Goal: Information Seeking & Learning: Find specific fact

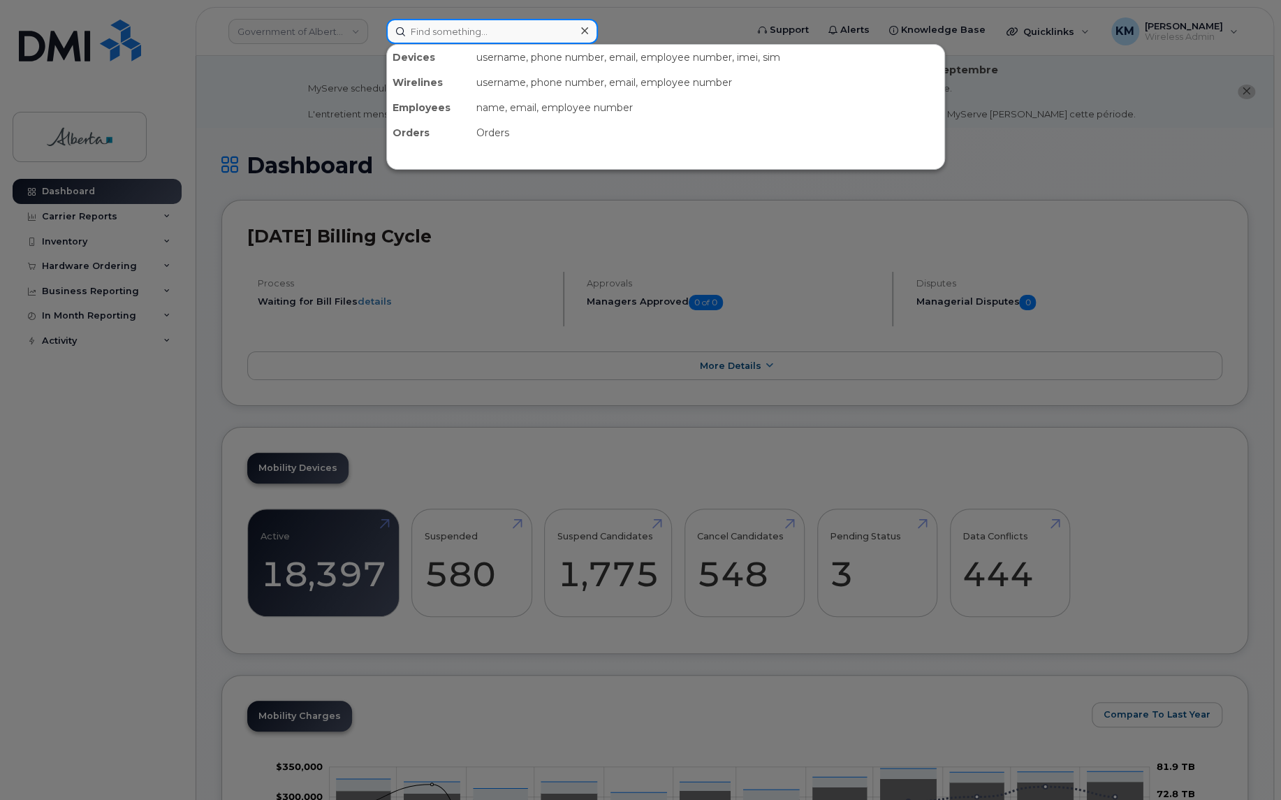
click at [458, 32] on input at bounding box center [492, 31] width 212 height 25
click at [435, 34] on input at bounding box center [492, 31] width 212 height 25
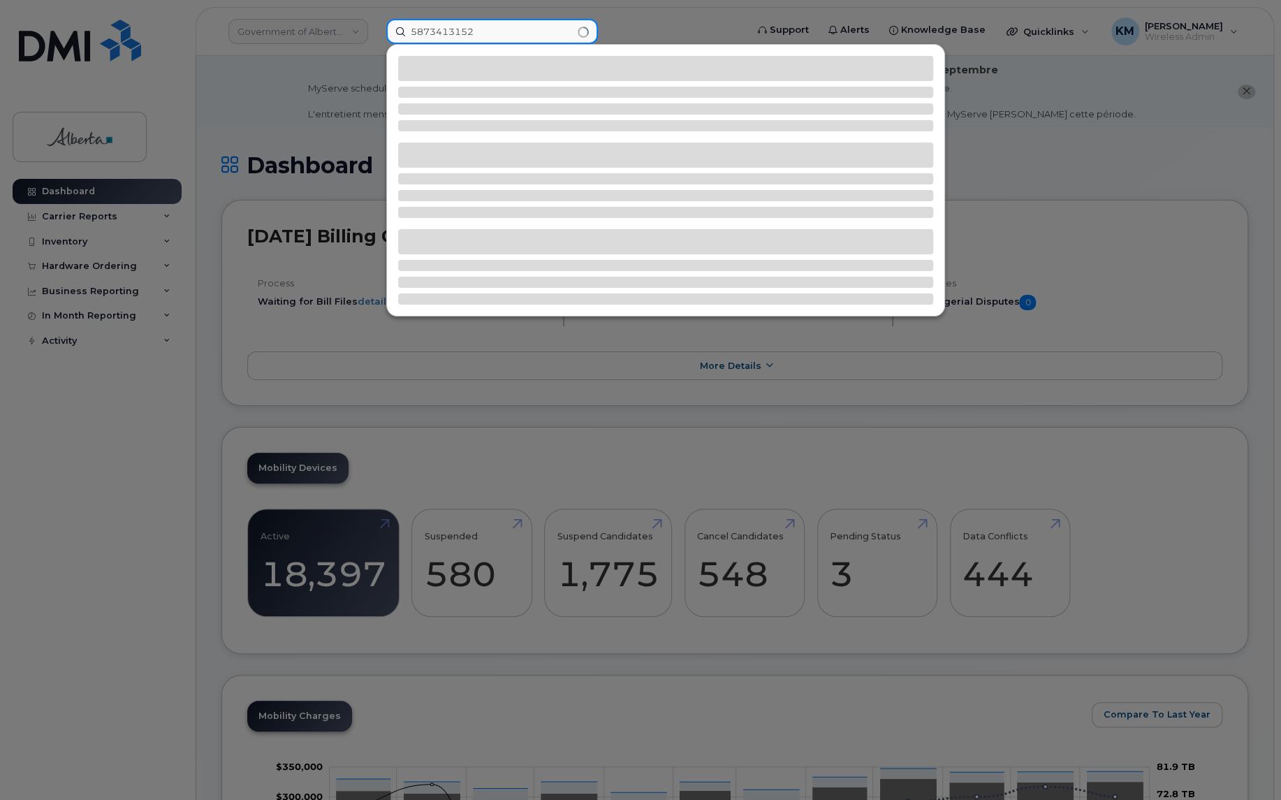
type input "5873413152"
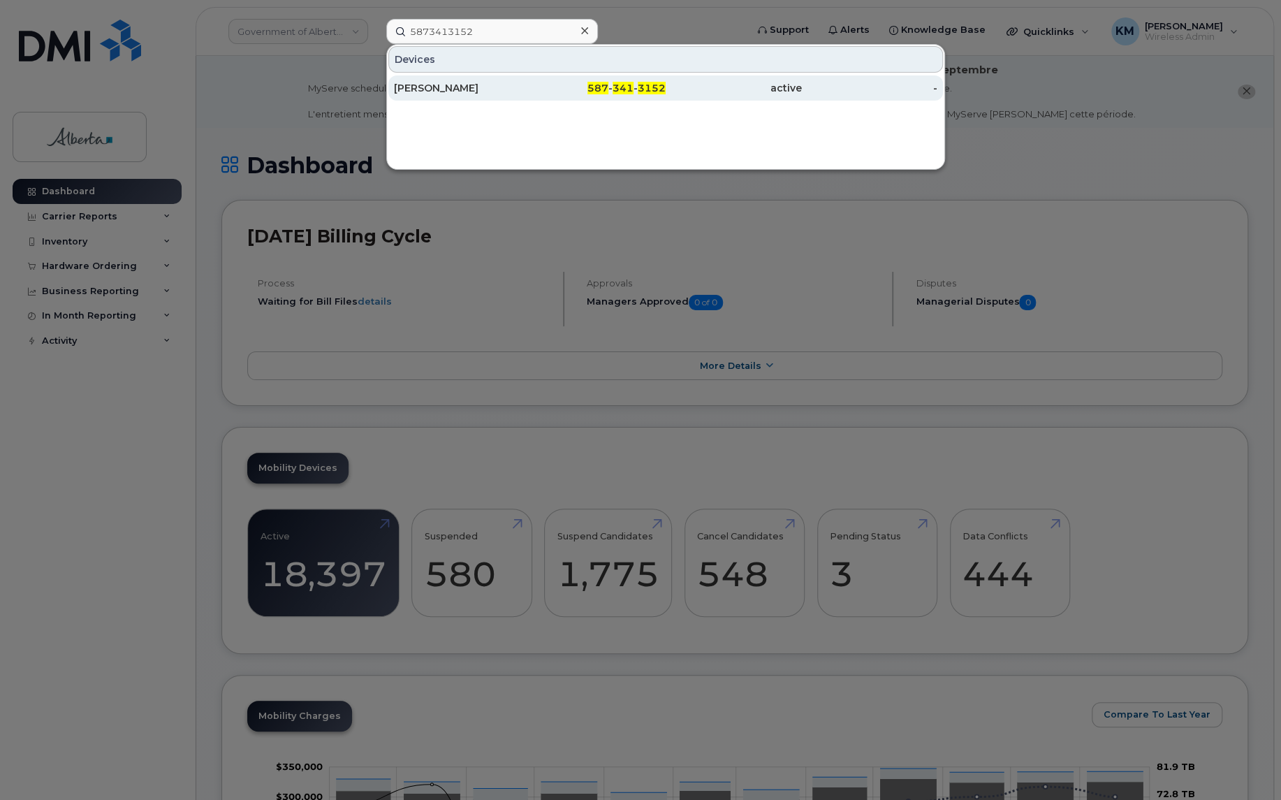
click at [442, 87] on div "[PERSON_NAME]" at bounding box center [462, 88] width 136 height 14
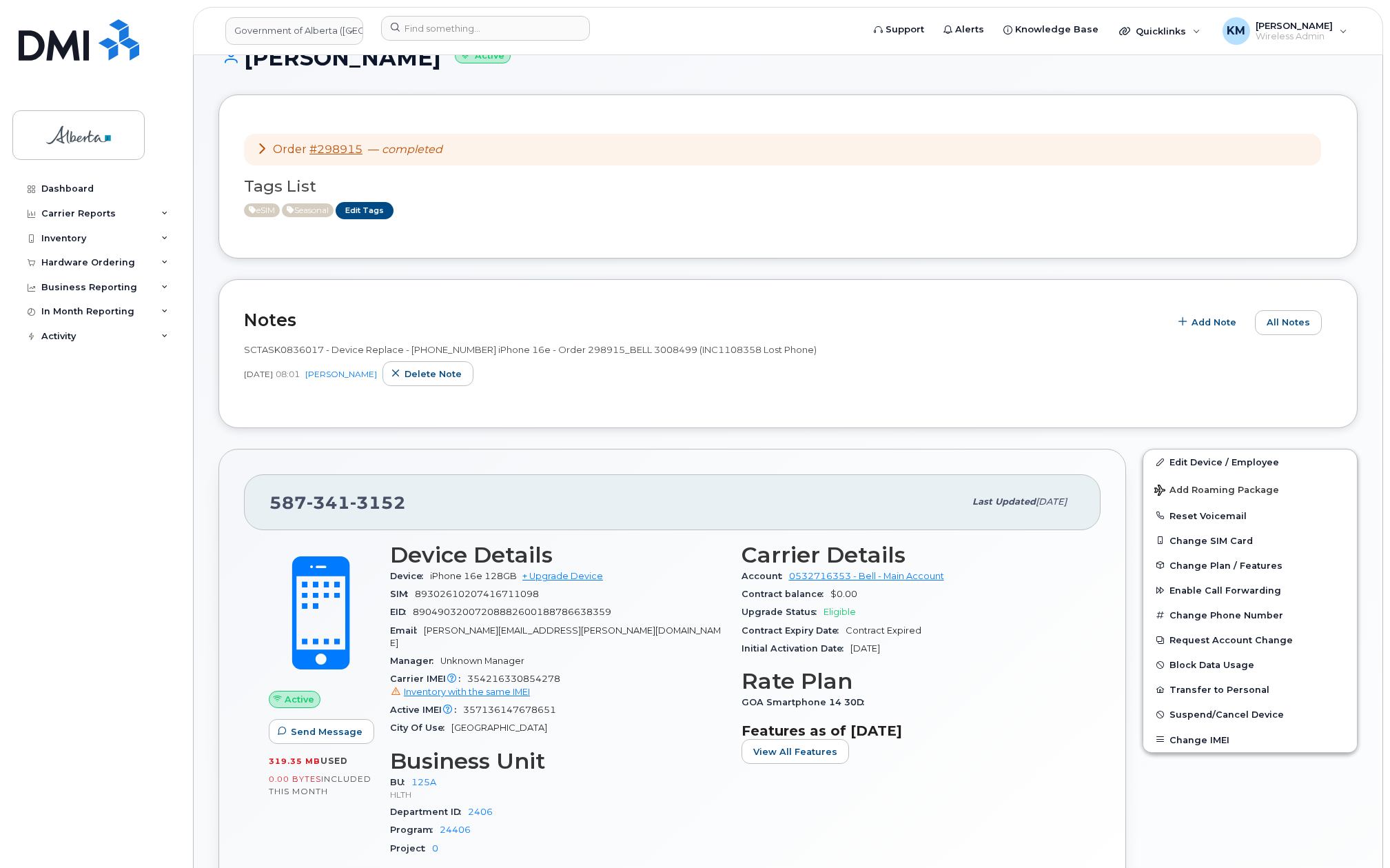
scroll to position [100, 0]
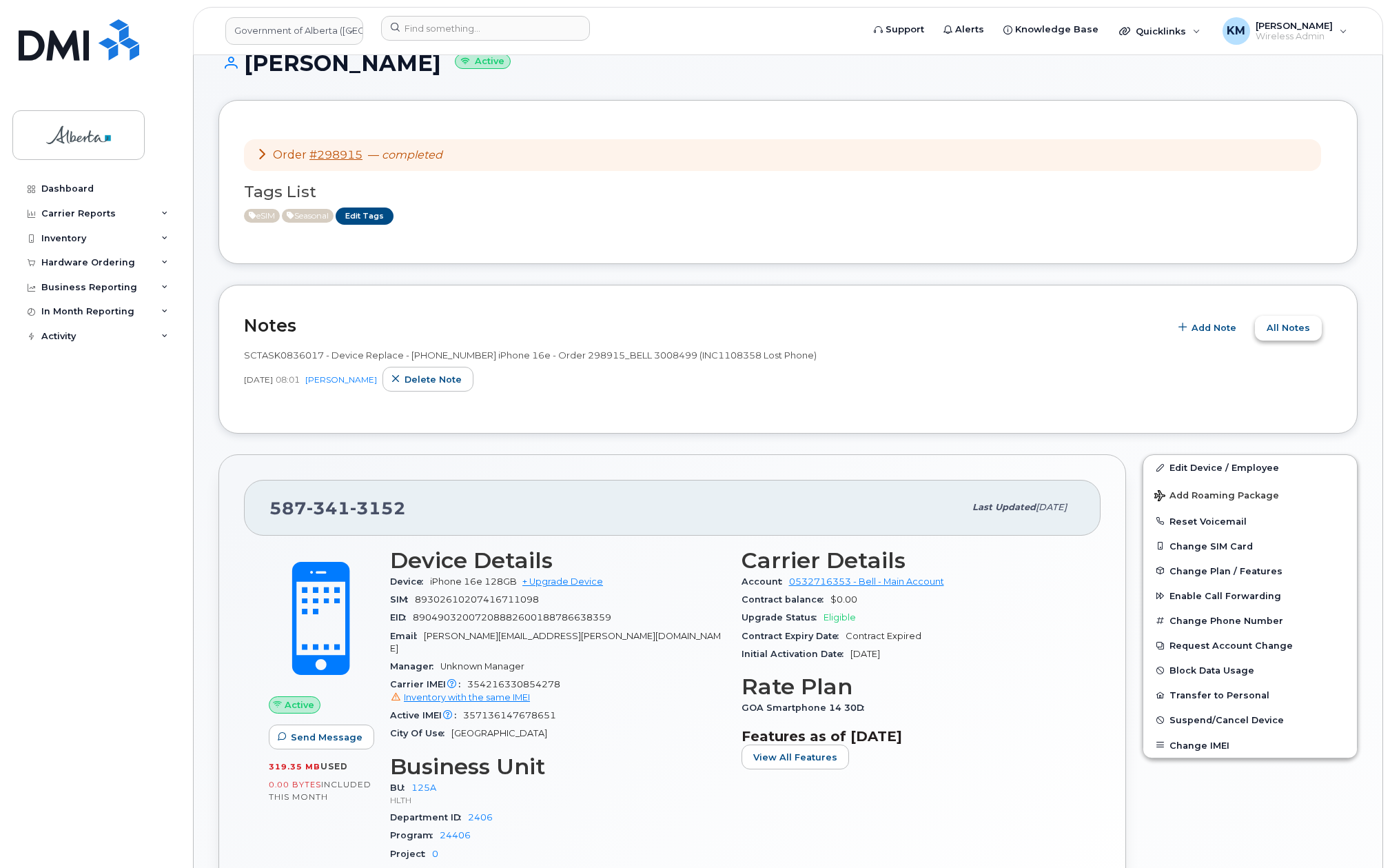
click at [1293, 336] on button "All Notes" at bounding box center [1288, 327] width 67 height 25
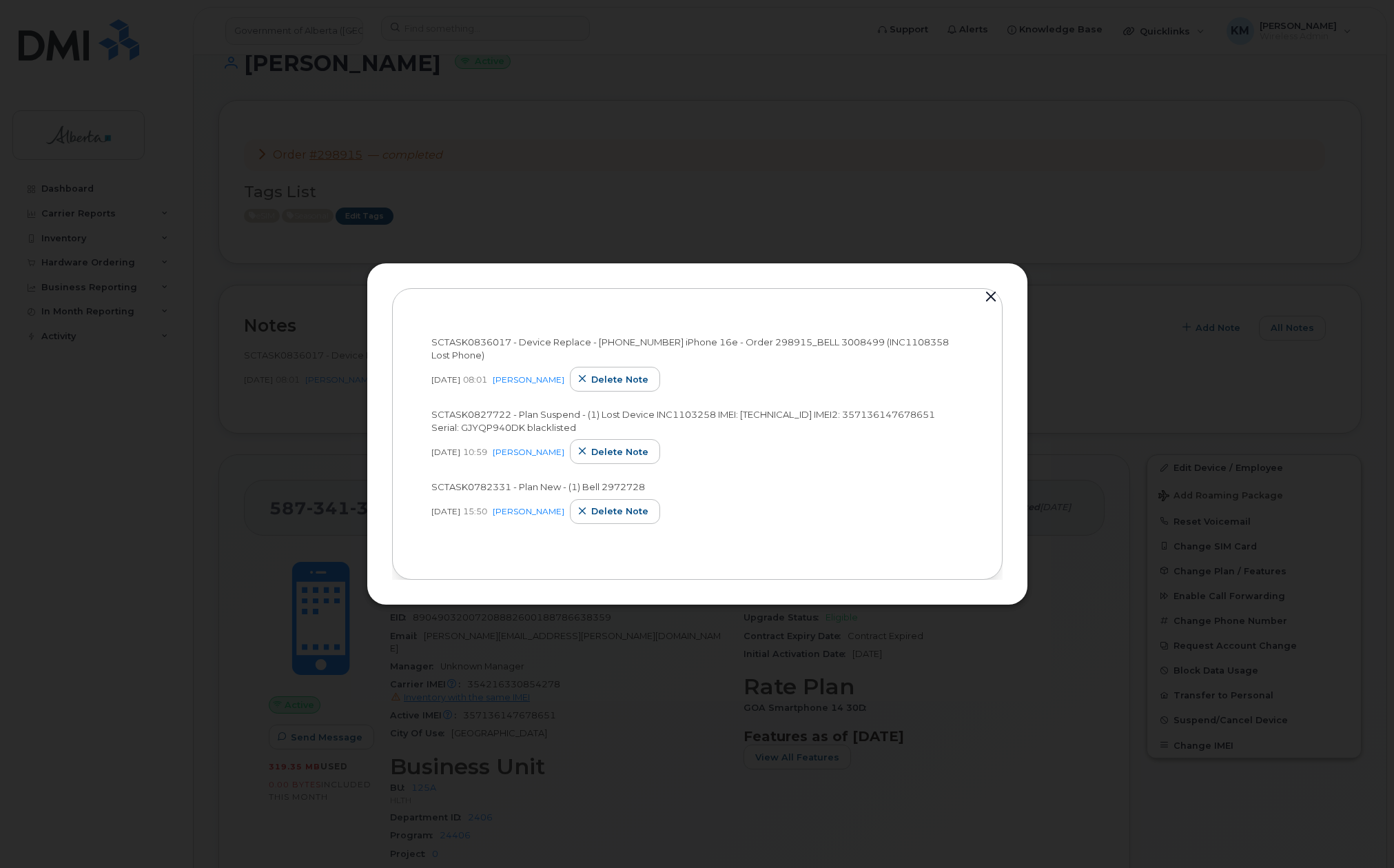
click at [996, 298] on button "button" at bounding box center [990, 297] width 21 height 20
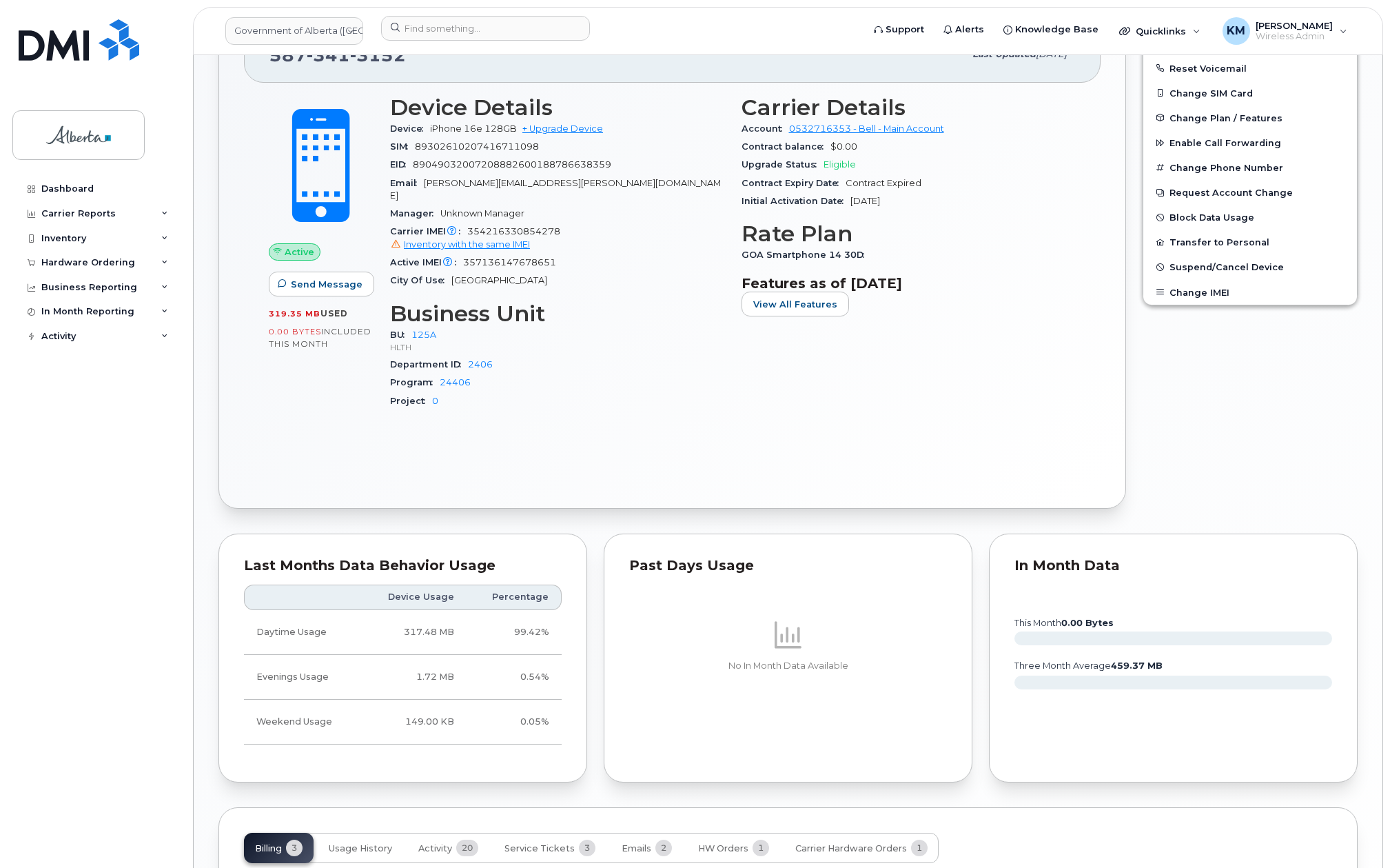
scroll to position [789, 0]
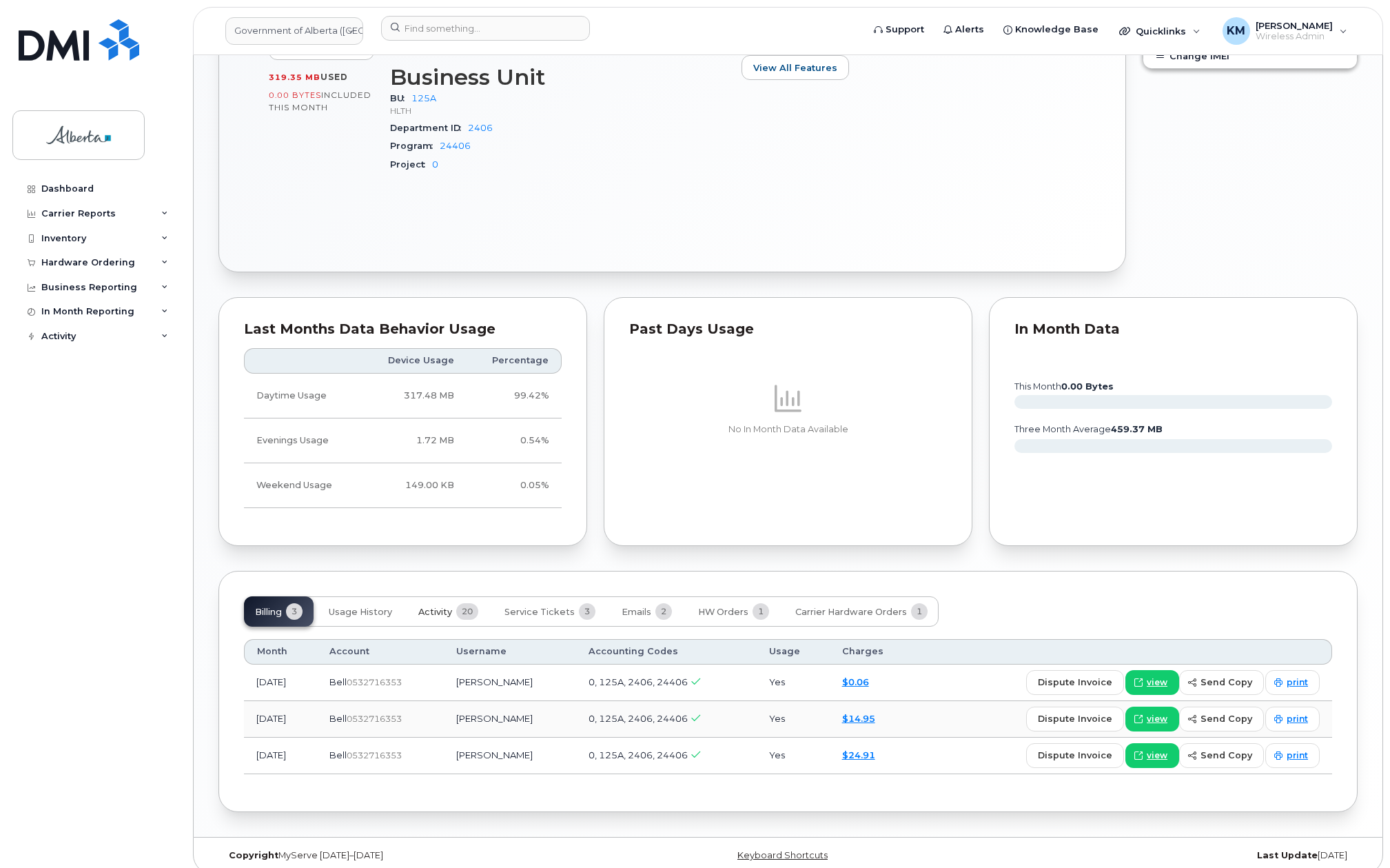
click at [447, 607] on span "Activity" at bounding box center [435, 612] width 34 height 11
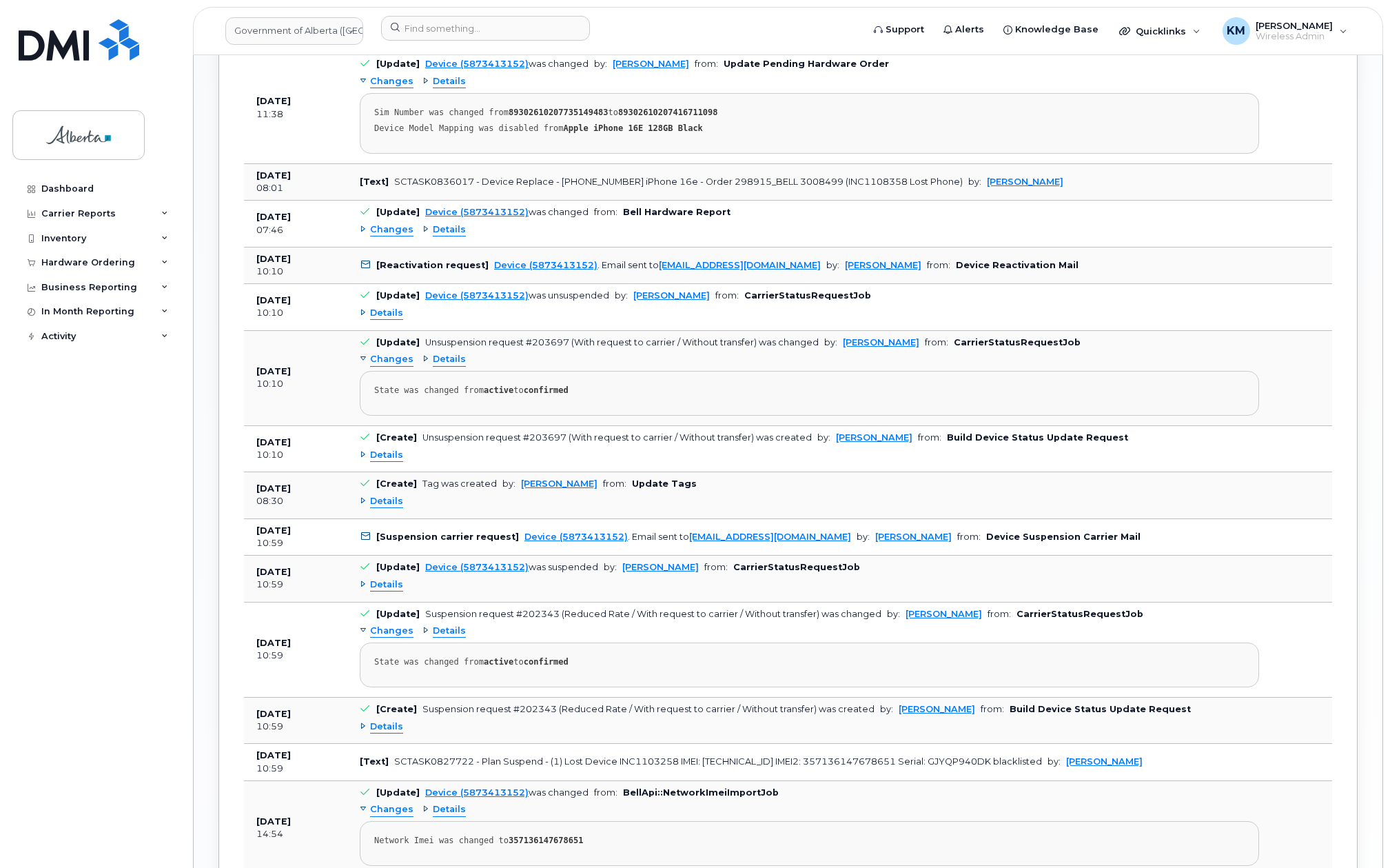
scroll to position [1410, 0]
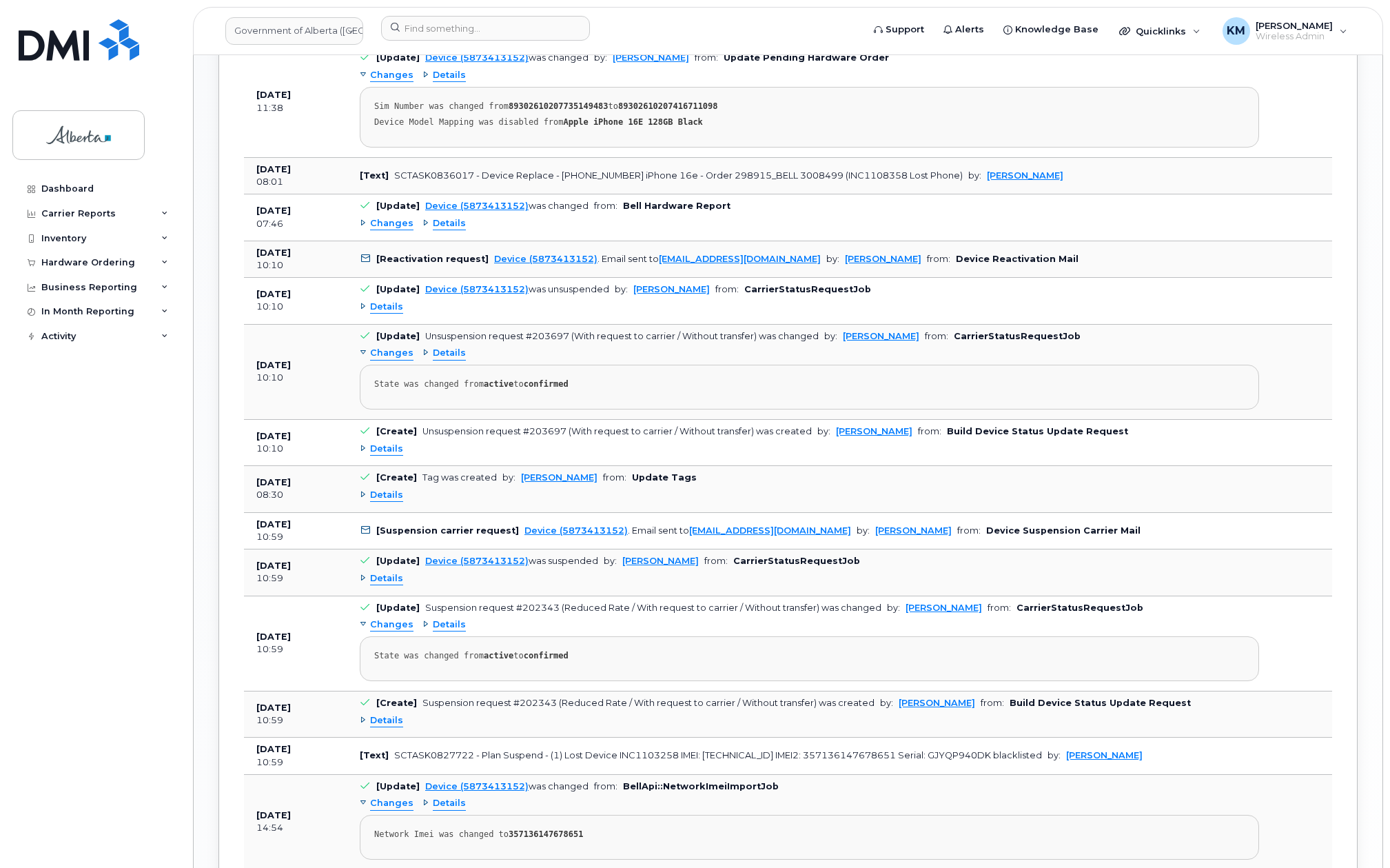
click at [390, 488] on span "Details" at bounding box center [387, 494] width 34 height 13
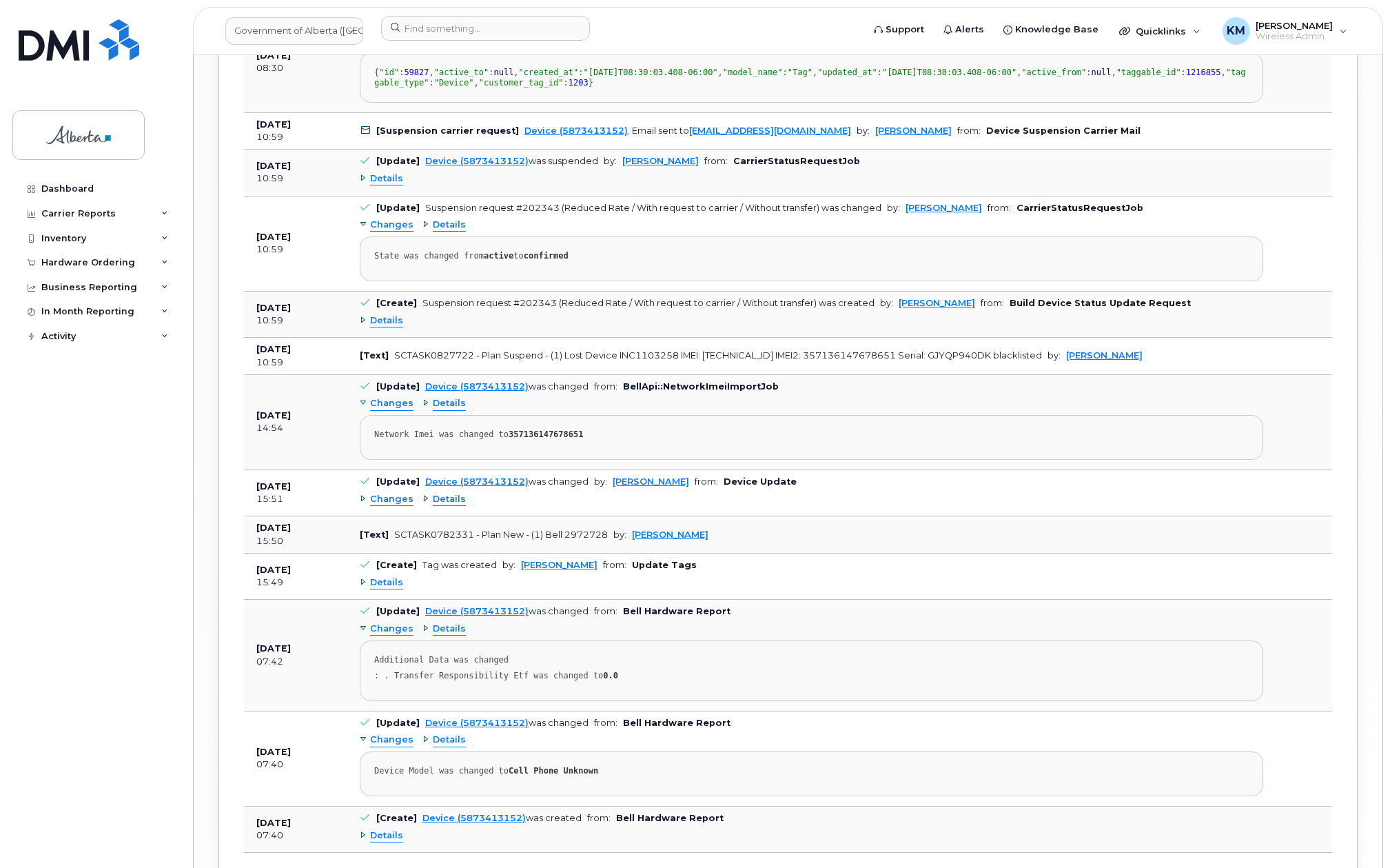
scroll to position [1892, 0]
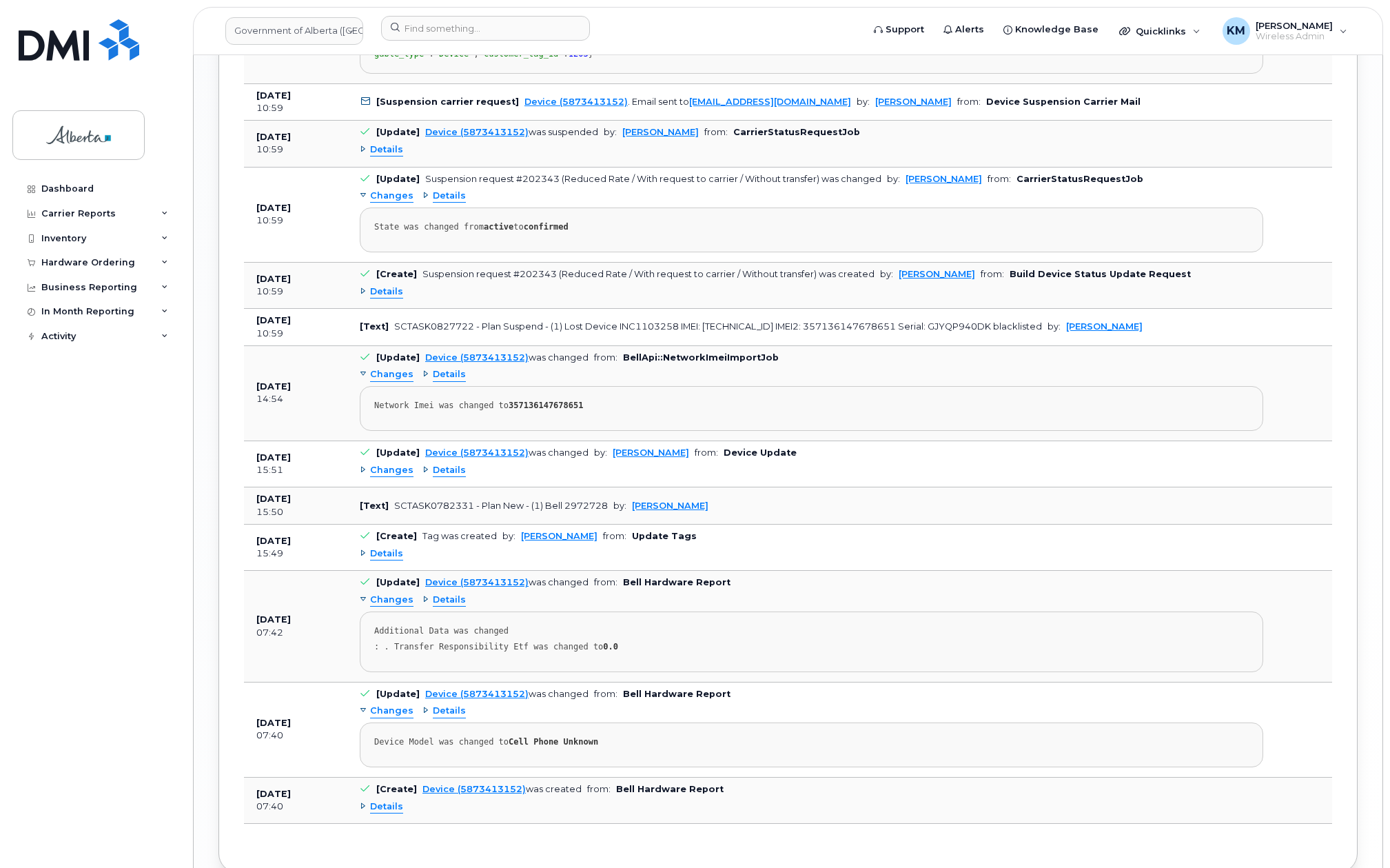
click at [376, 560] on span "Details" at bounding box center [387, 553] width 34 height 13
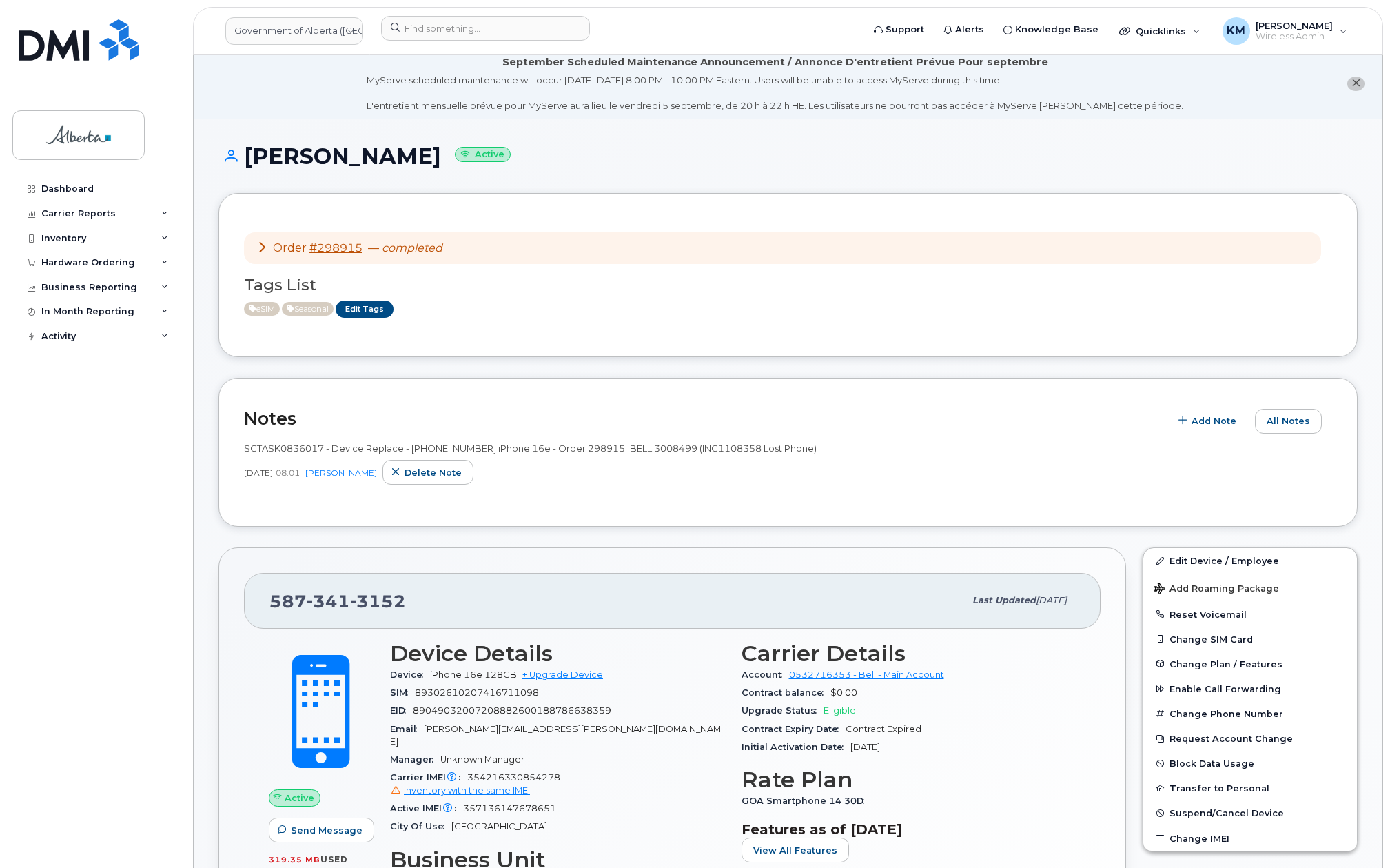
scroll to position [0, 0]
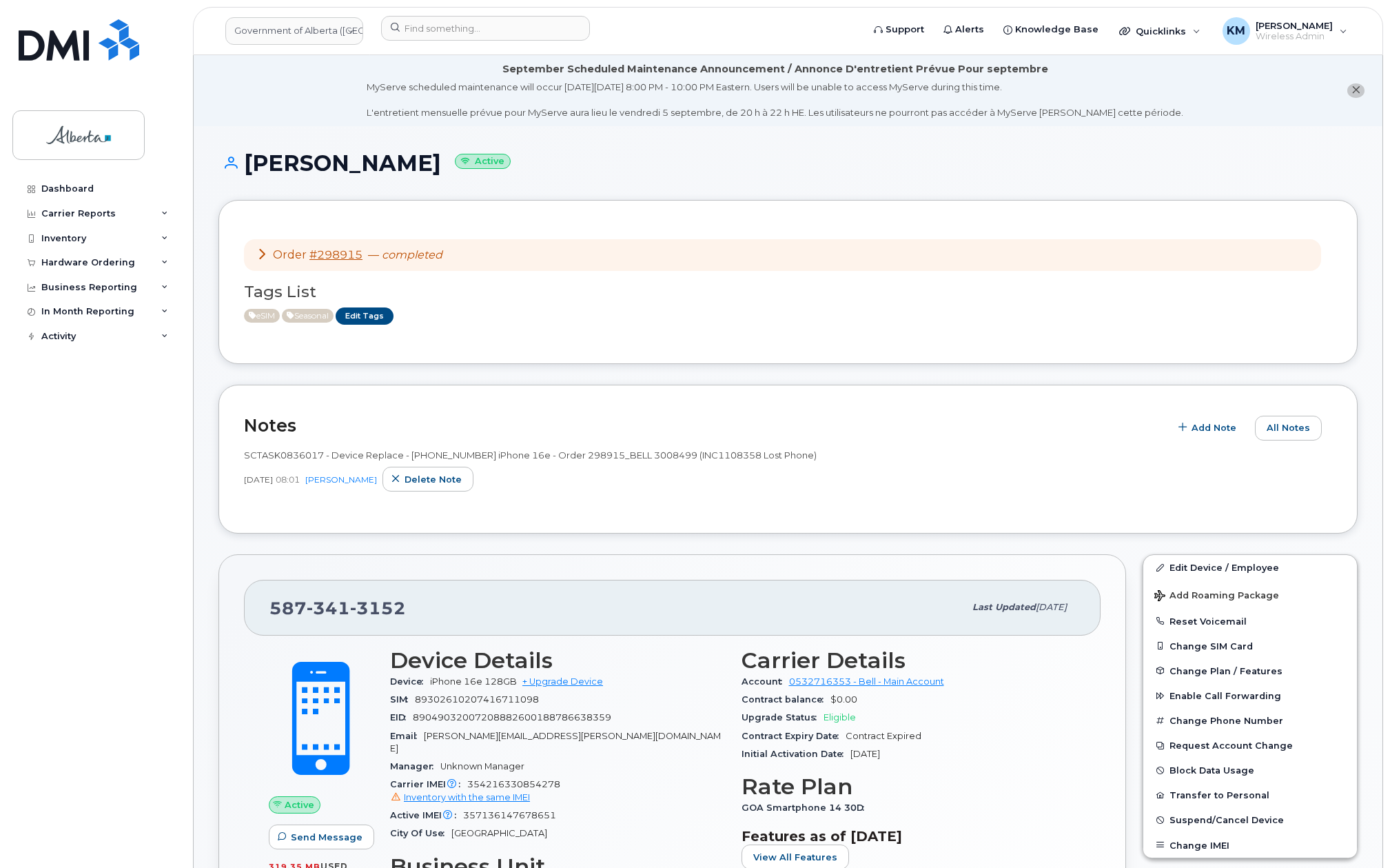
click at [161, 641] on div "Dashboard Carrier Reports Monthly Billing Data Daily Data Pooling Data Behavior…" at bounding box center [98, 512] width 171 height 671
